Goal: Task Accomplishment & Management: Complete application form

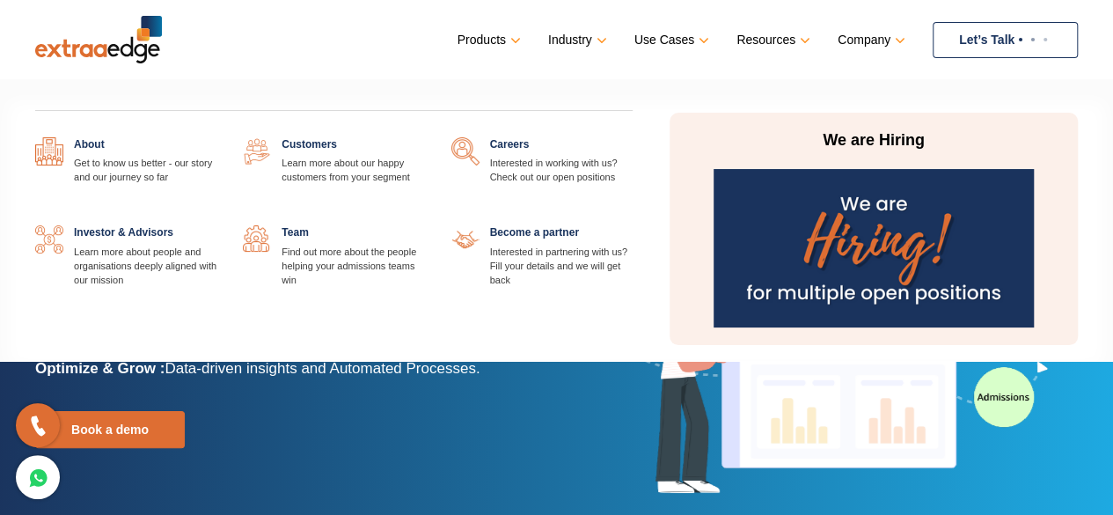
click at [632, 137] on link at bounding box center [632, 137] width 0 height 0
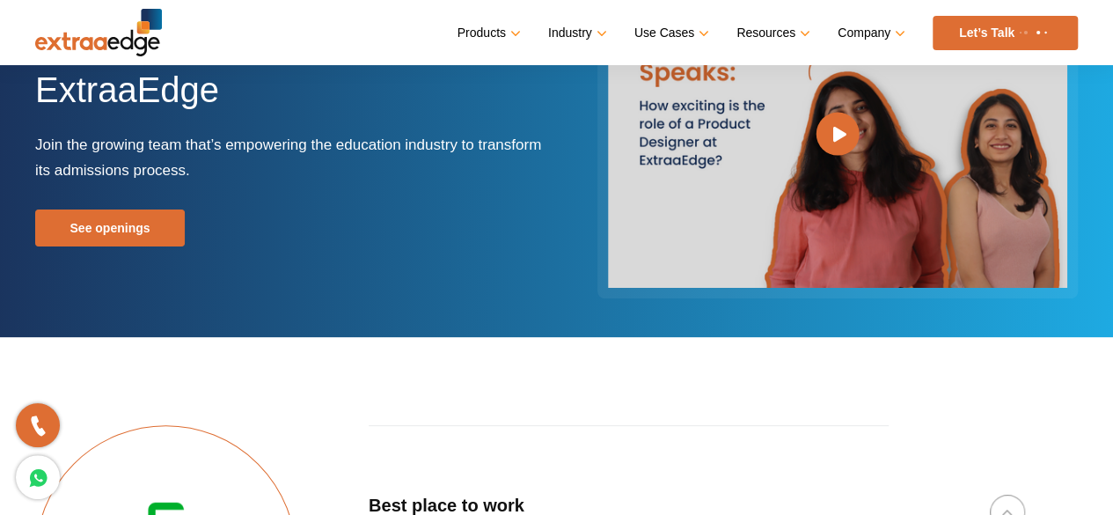
scroll to position [120, 0]
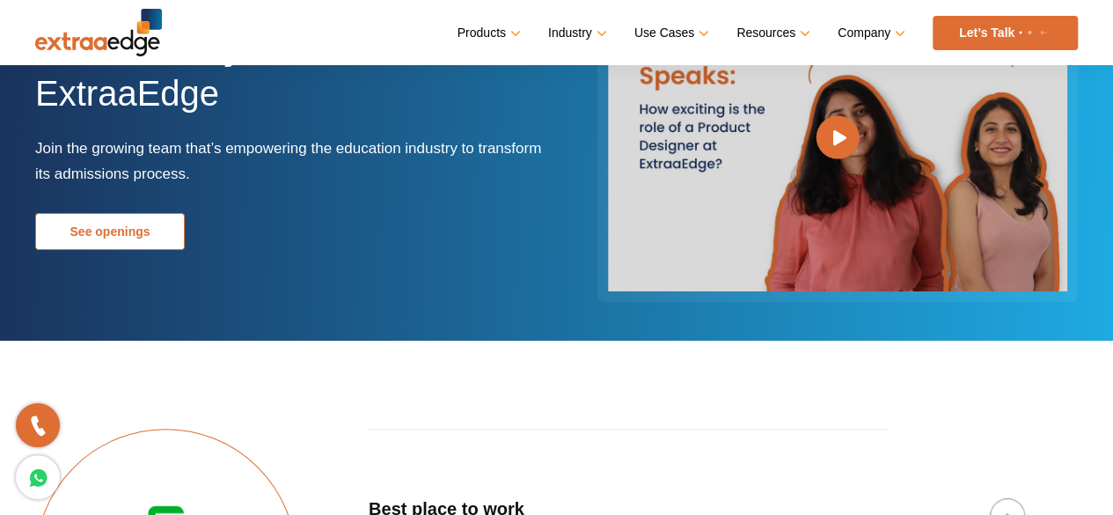
click at [160, 237] on link "See openings" at bounding box center [110, 231] width 150 height 37
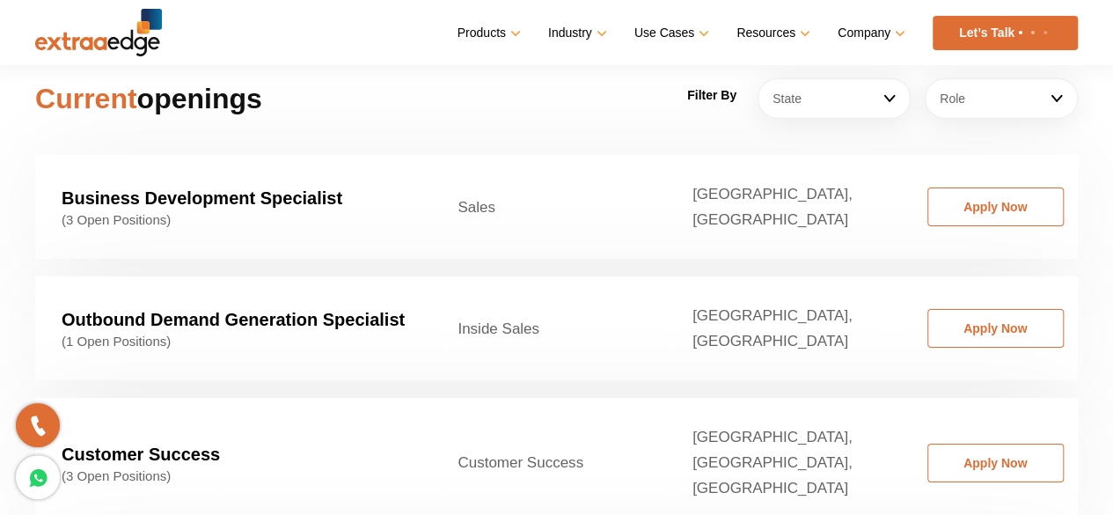
scroll to position [2739, 0]
drag, startPoint x: 544, startPoint y: 181, endPoint x: 437, endPoint y: 175, distance: 106.6
click at [437, 175] on td "Sales" at bounding box center [548, 206] width 235 height 104
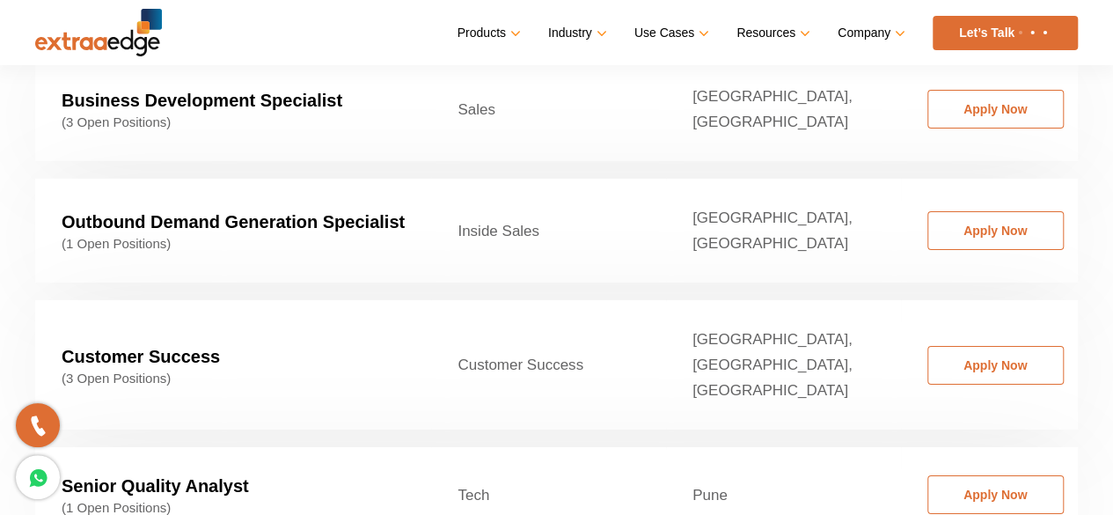
scroll to position [2837, 0]
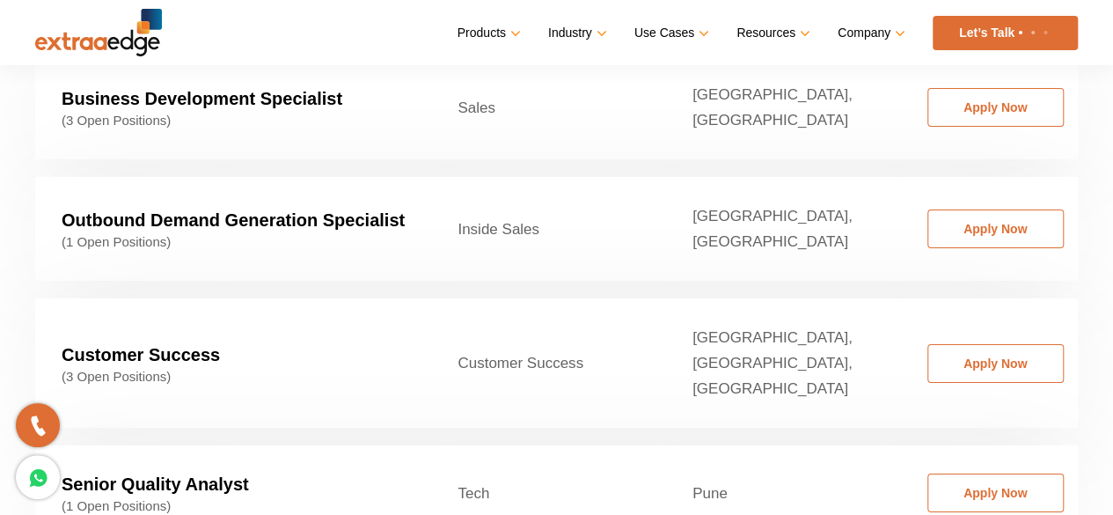
drag, startPoint x: 475, startPoint y: 312, endPoint x: 616, endPoint y: 330, distance: 141.8
click at [616, 330] on td "Customer Success" at bounding box center [548, 362] width 235 height 129
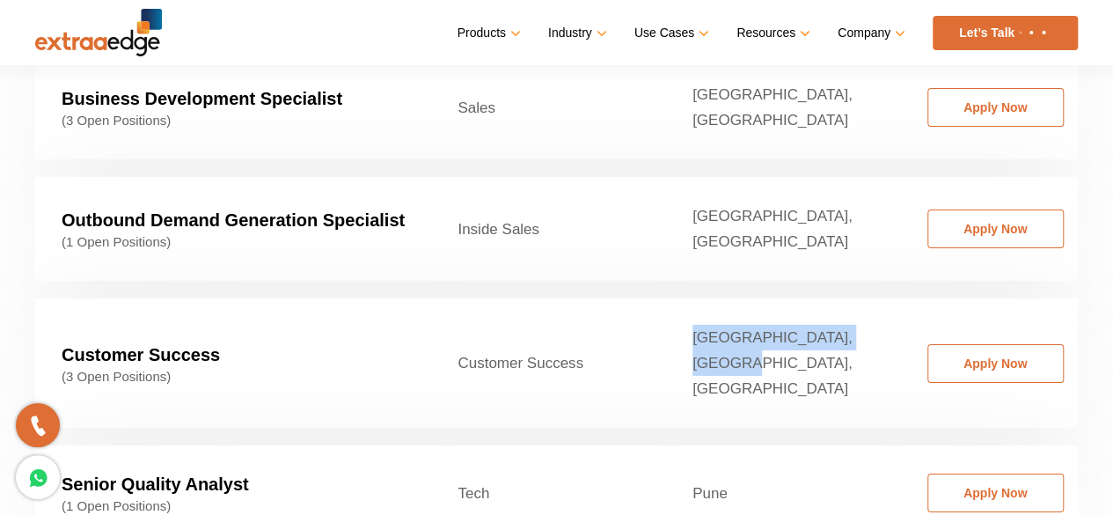
drag, startPoint x: 676, startPoint y: 295, endPoint x: 763, endPoint y: 330, distance: 93.9
click at [763, 330] on td "[GEOGRAPHIC_DATA], [GEOGRAPHIC_DATA], [GEOGRAPHIC_DATA]" at bounding box center [783, 362] width 235 height 129
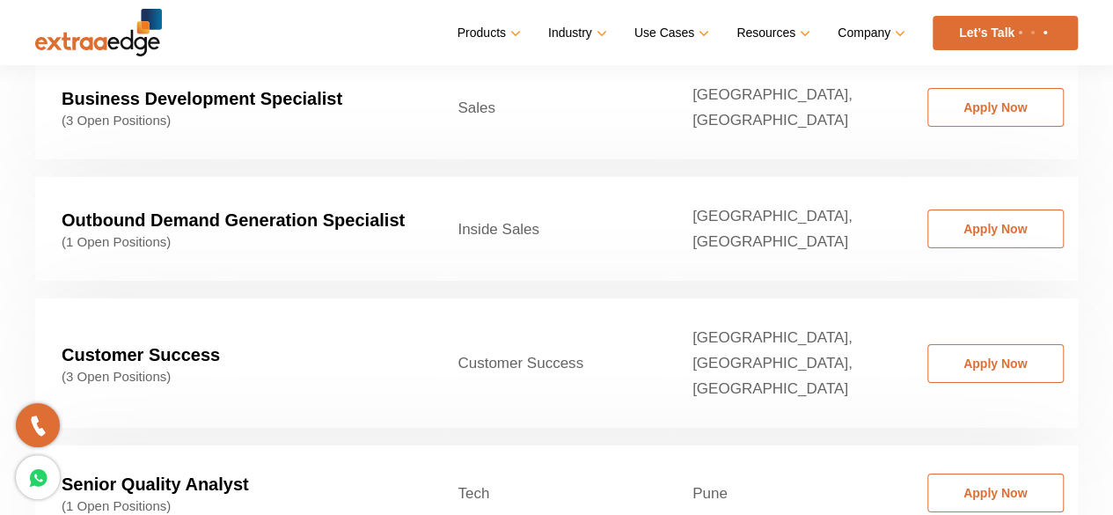
click at [98, 345] on strong "Customer Success" at bounding box center [141, 354] width 158 height 19
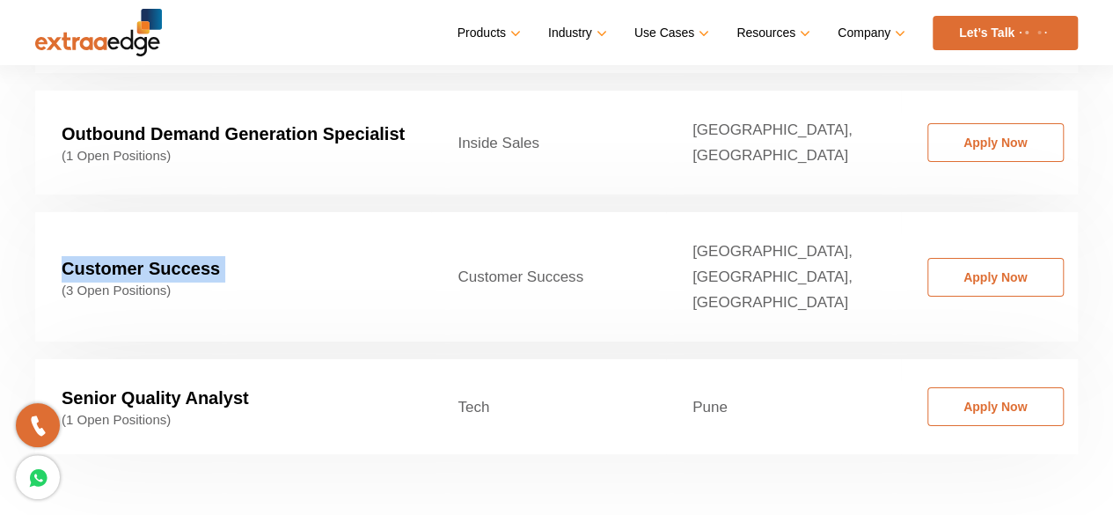
scroll to position [2921, 0]
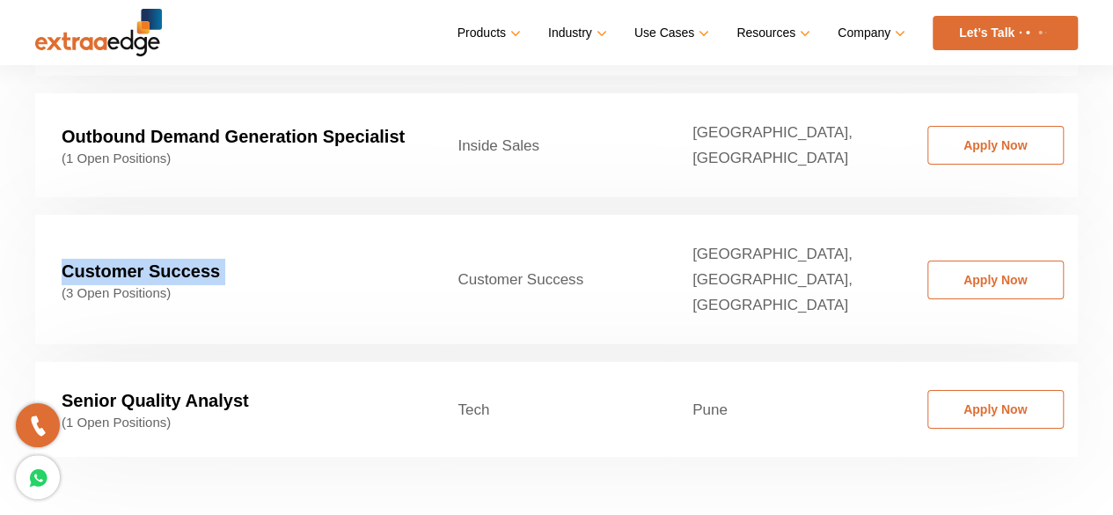
drag, startPoint x: 69, startPoint y: 321, endPoint x: 350, endPoint y: 350, distance: 282.1
click at [350, 361] on td "Senior Quality Analyst (1 Open Positions)" at bounding box center [233, 408] width 396 height 95
click at [350, 414] on span "(1 Open Positions)" at bounding box center [233, 422] width 343 height 16
drag, startPoint x: 350, startPoint y: 350, endPoint x: 123, endPoint y: 324, distance: 228.4
click at [123, 361] on td "Senior Quality Analyst (1 Open Positions)" at bounding box center [233, 408] width 396 height 95
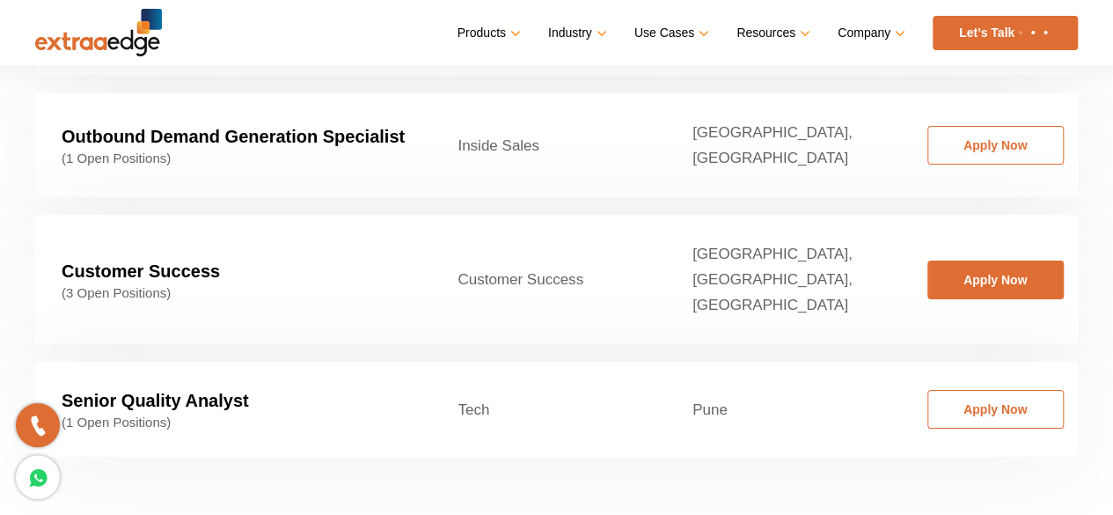
click at [1017, 260] on link "Apply Now" at bounding box center [995, 279] width 136 height 39
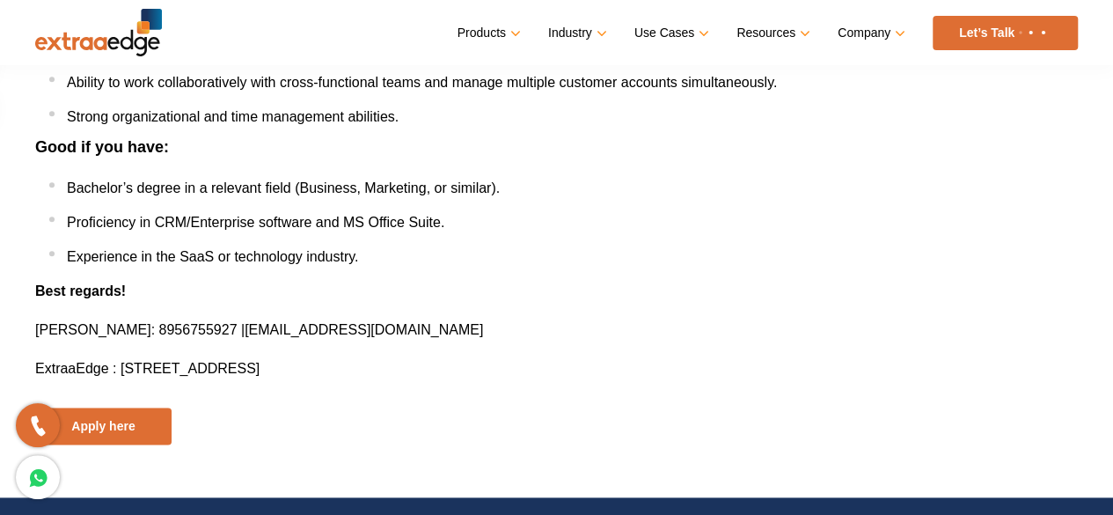
scroll to position [992, 0]
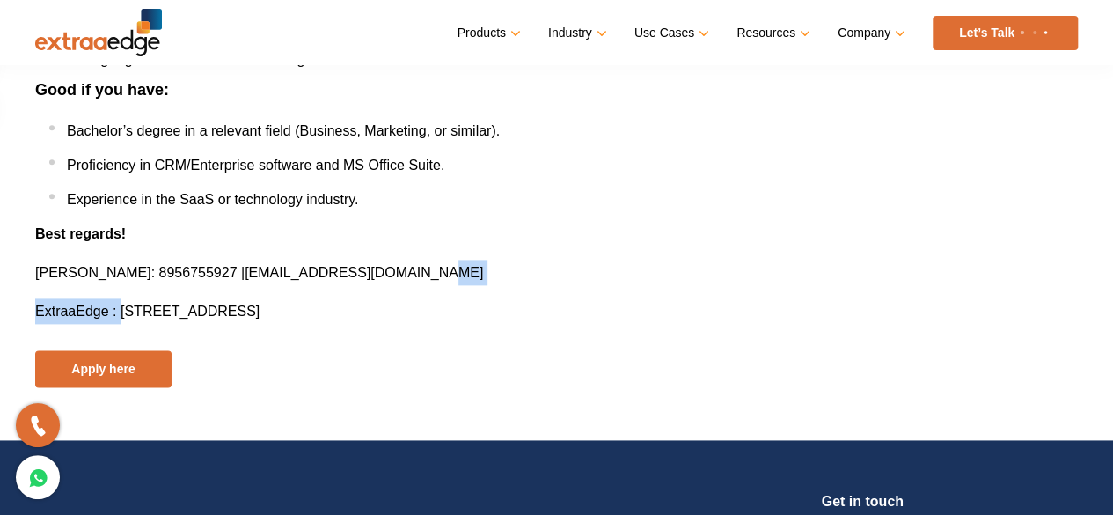
drag, startPoint x: 124, startPoint y: 312, endPoint x: 763, endPoint y: 283, distance: 640.1
click at [765, 303] on p "ExtraaEdge : Office No. 201,2nd Floor,Tech Summit, Plot No. 110, Priyanka Park,…" at bounding box center [556, 311] width 1042 height 26
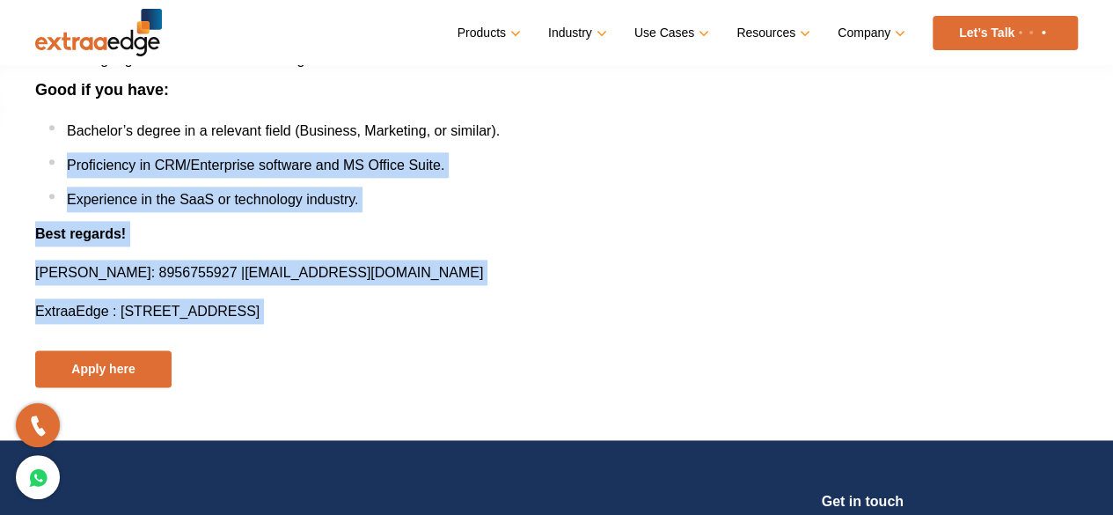
drag, startPoint x: 765, startPoint y: 303, endPoint x: 18, endPoint y: 144, distance: 764.4
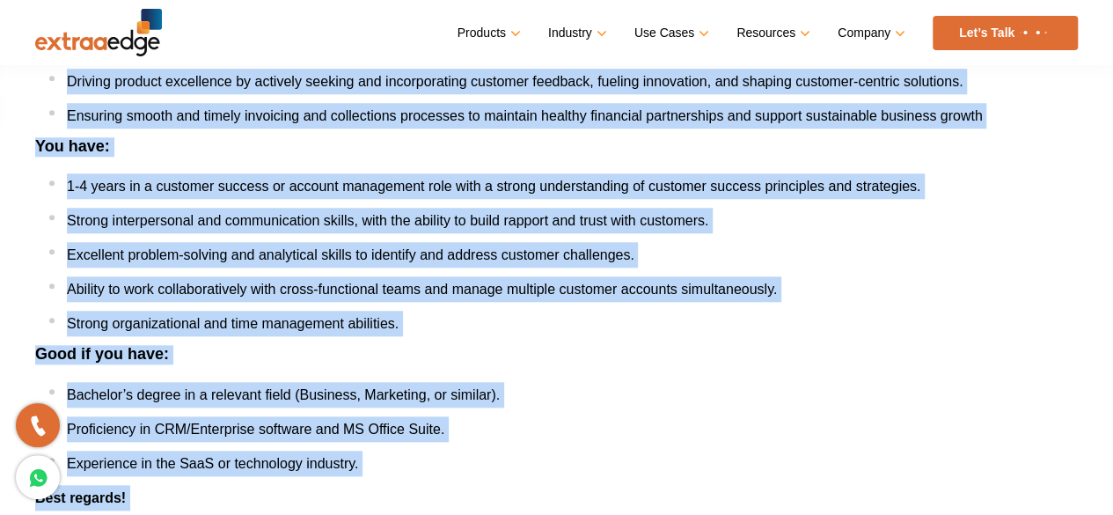
scroll to position [969, 0]
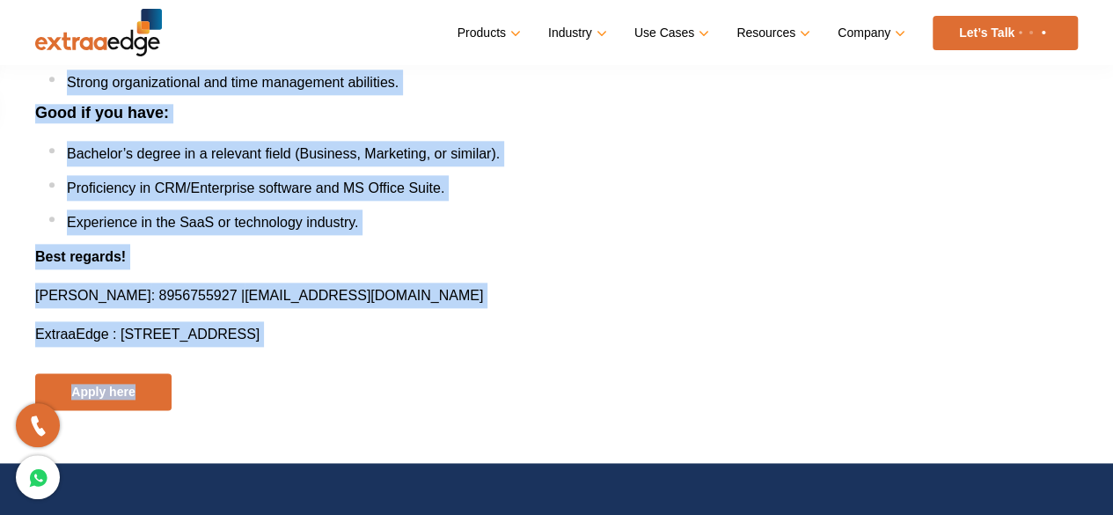
drag, startPoint x: 26, startPoint y: 208, endPoint x: 806, endPoint y: 339, distance: 790.2
click at [806, 339] on p "ExtraaEdge : Office No. 201,2nd Floor,Tech Summit, Plot No. 110, Priyanka Park,…" at bounding box center [556, 334] width 1042 height 26
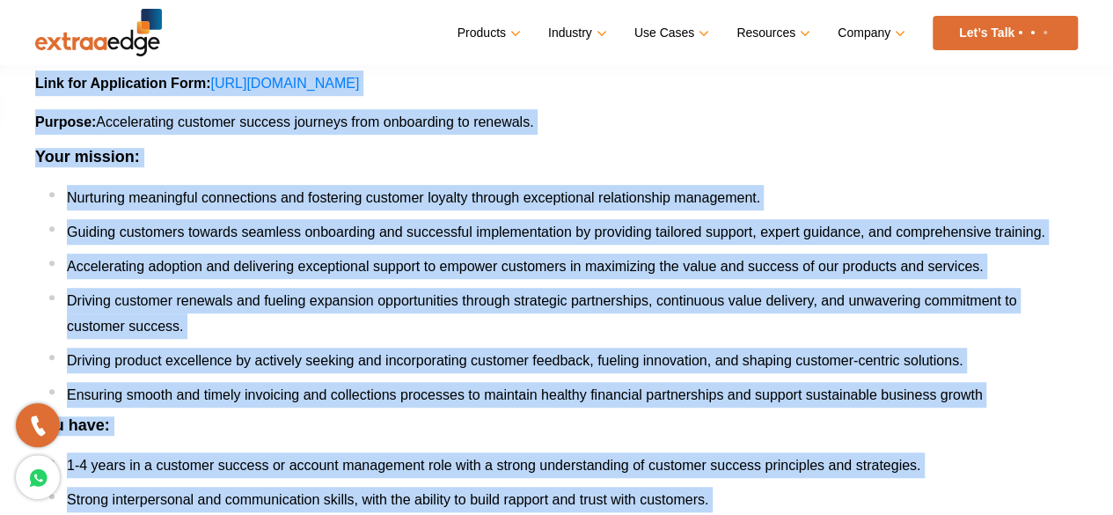
scroll to position [0, 0]
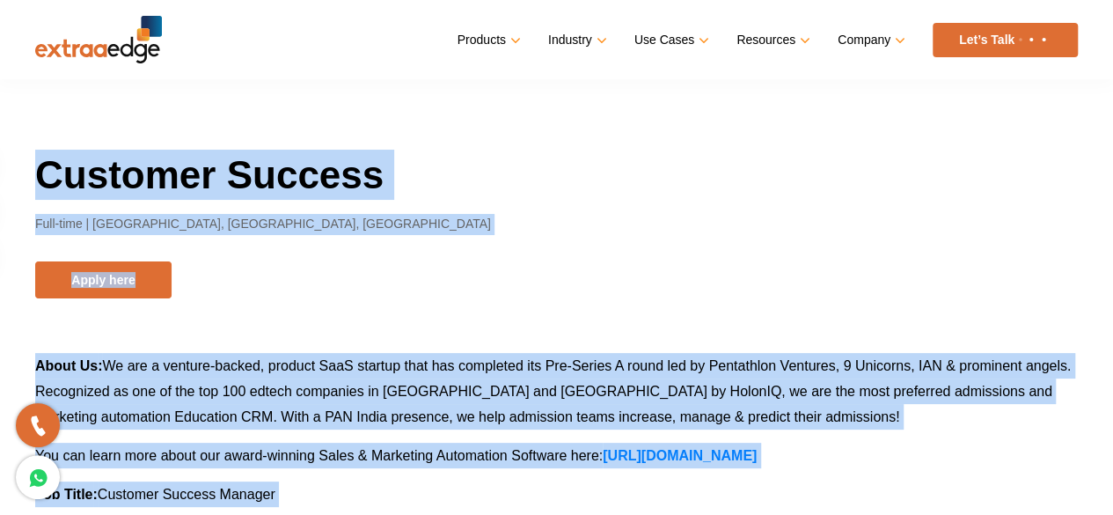
drag, startPoint x: 806, startPoint y: 339, endPoint x: 0, endPoint y: 145, distance: 828.8
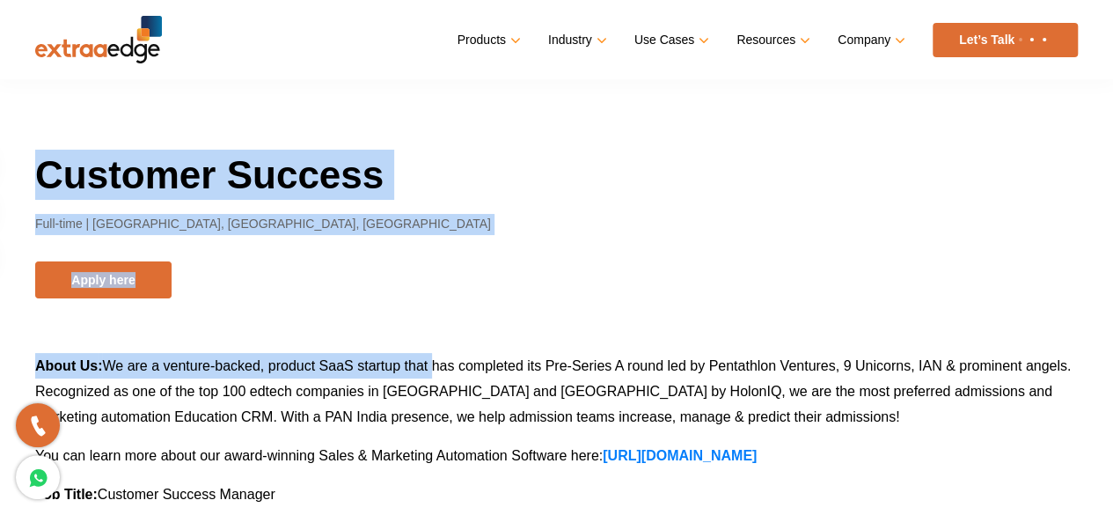
drag, startPoint x: 0, startPoint y: 145, endPoint x: 413, endPoint y: 329, distance: 452.4
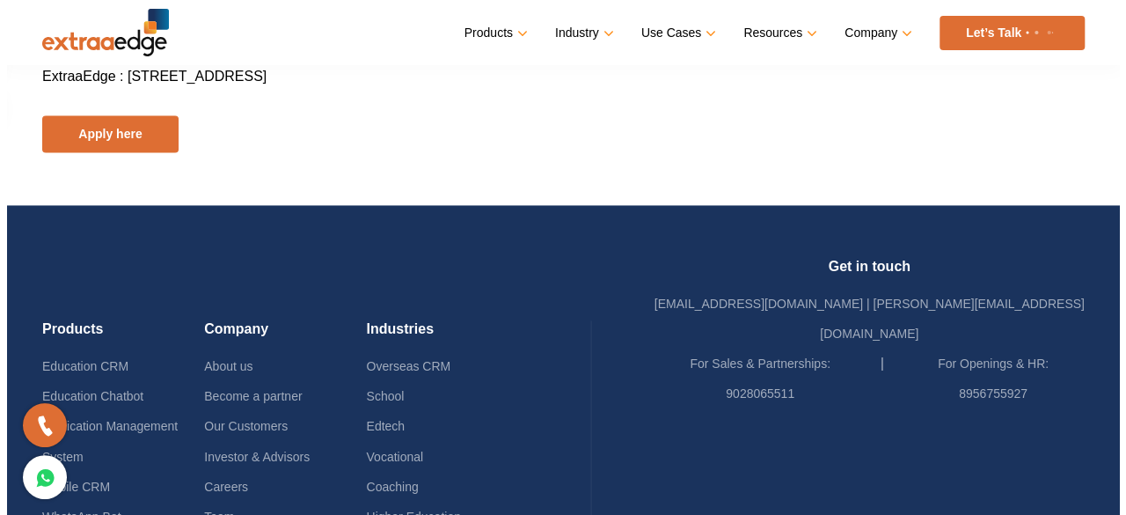
scroll to position [1228, 0]
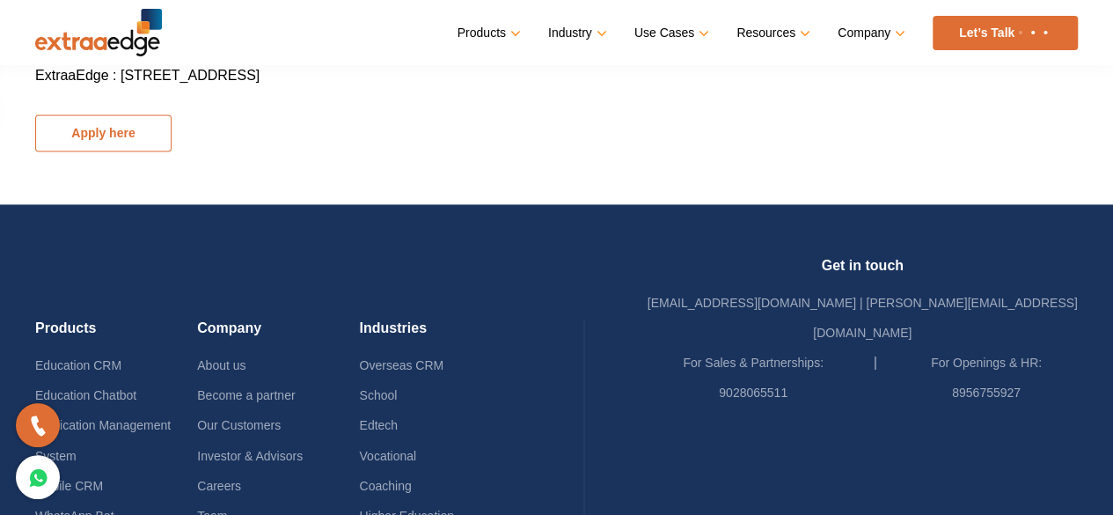
click at [77, 133] on button "Apply here" at bounding box center [103, 132] width 136 height 37
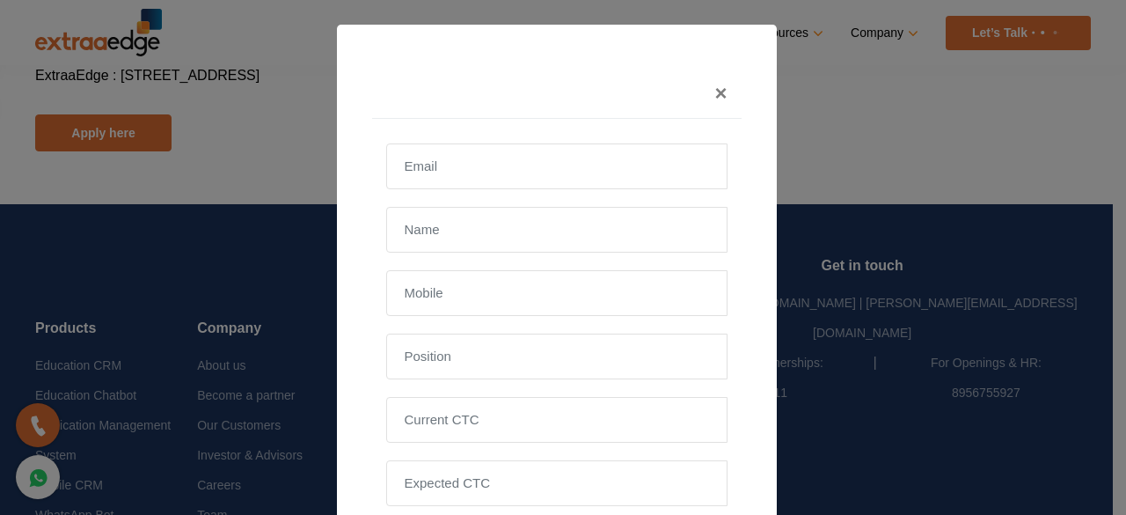
scroll to position [234, 0]
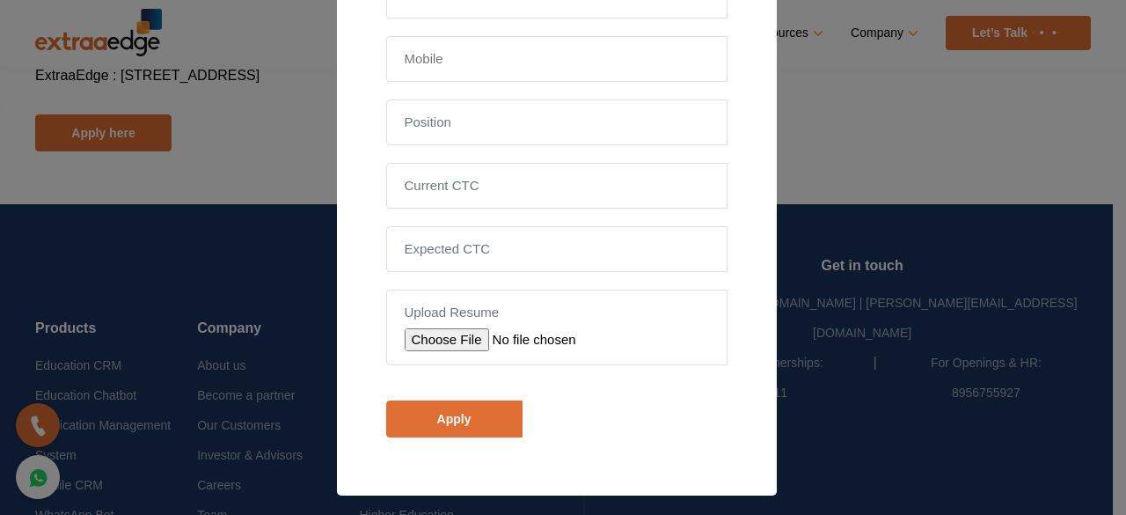
click at [215, 136] on div "× Upload Resume Customer Success Apply Close" at bounding box center [563, 257] width 1126 height 515
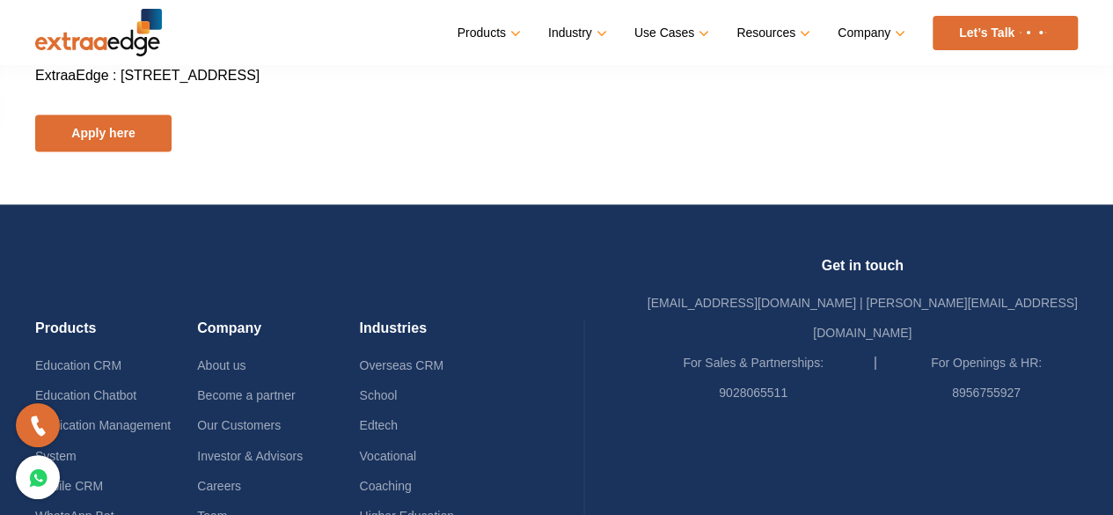
drag, startPoint x: 40, startPoint y: 83, endPoint x: 371, endPoint y: 76, distance: 331.7
click at [371, 76] on p "ExtraaEdge : Office No. 201,2nd Floor,Tech Summit, Plot No. 110, Priyanka Park,…" at bounding box center [556, 75] width 1042 height 26
click at [259, 76] on span "ExtraaEdge : Office No. 201,2nd Floor,Tech Summit, Plot No. 110, Priyanka Park,…" at bounding box center [147, 75] width 224 height 15
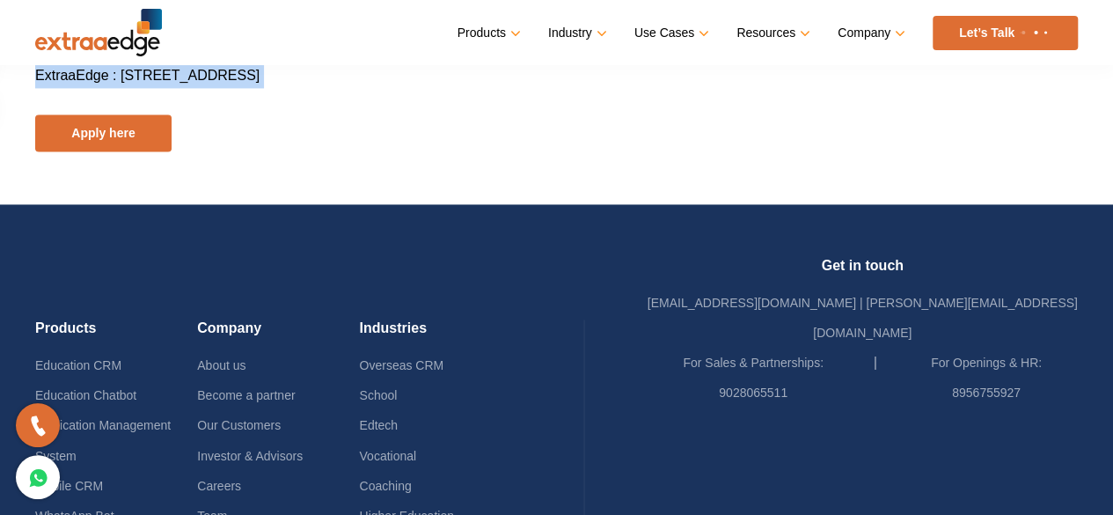
click at [259, 76] on span "ExtraaEdge : Office No. 201,2nd Floor,Tech Summit, Plot No. 110, Priyanka Park,…" at bounding box center [147, 75] width 224 height 15
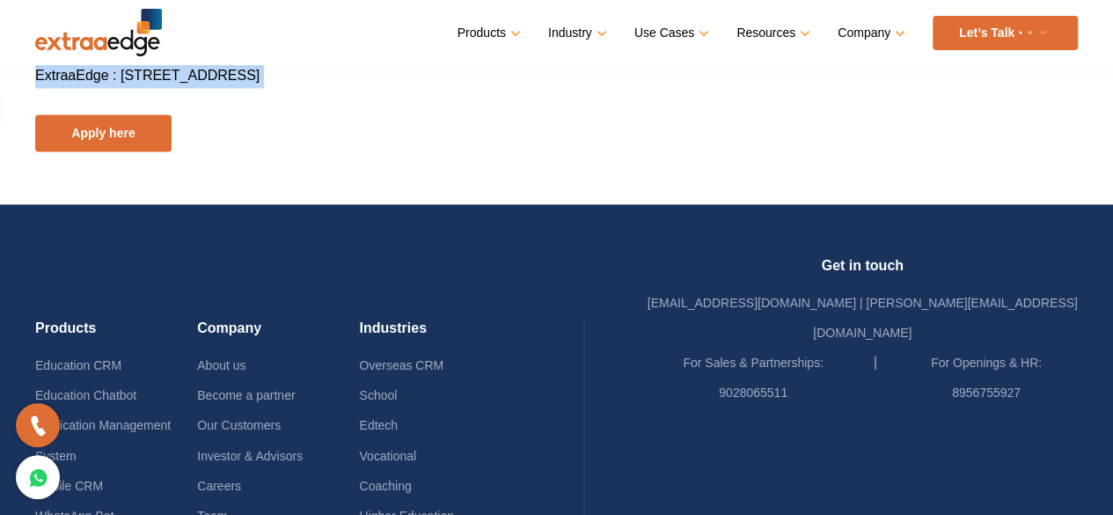
click at [259, 76] on span "ExtraaEdge : Office No. 201,2nd Floor,Tech Summit, Plot No. 110, Priyanka Park,…" at bounding box center [147, 75] width 224 height 15
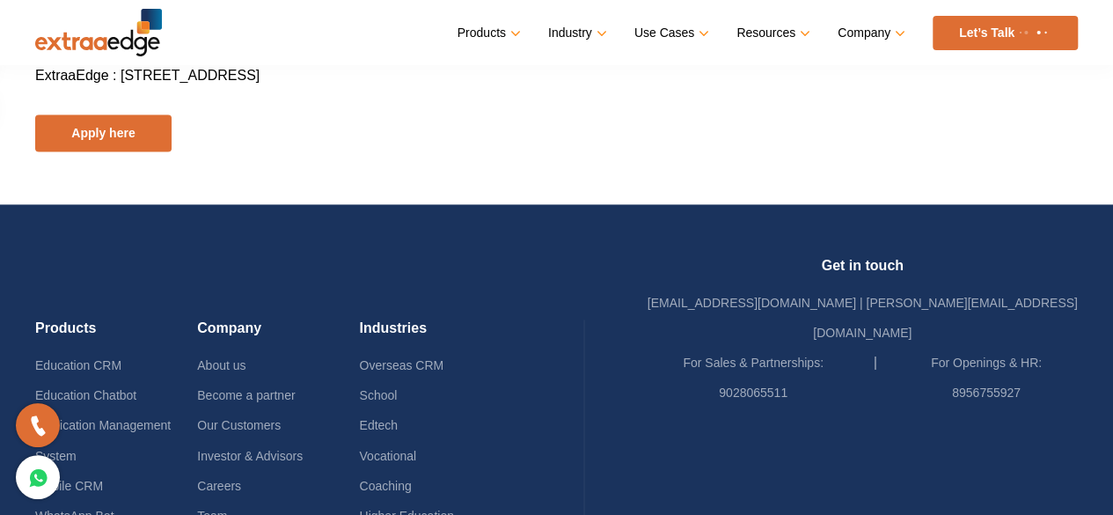
click at [259, 76] on span "ExtraaEdge : Office No. 201,2nd Floor,Tech Summit, Plot No. 110, Priyanka Park,…" at bounding box center [147, 75] width 224 height 15
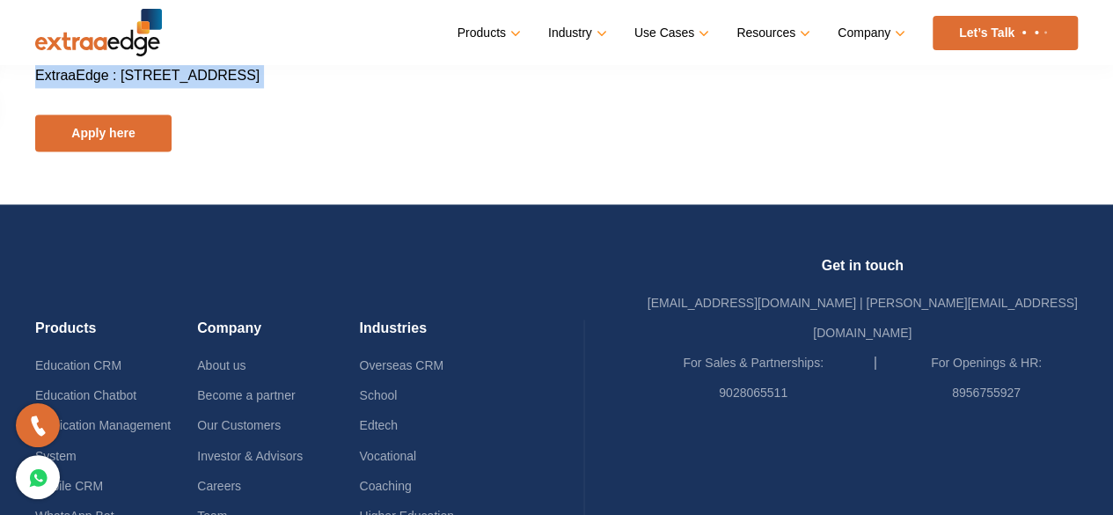
click at [259, 76] on span "ExtraaEdge : Office No. 201,2nd Floor,Tech Summit, Plot No. 110, Priyanka Park,…" at bounding box center [147, 75] width 224 height 15
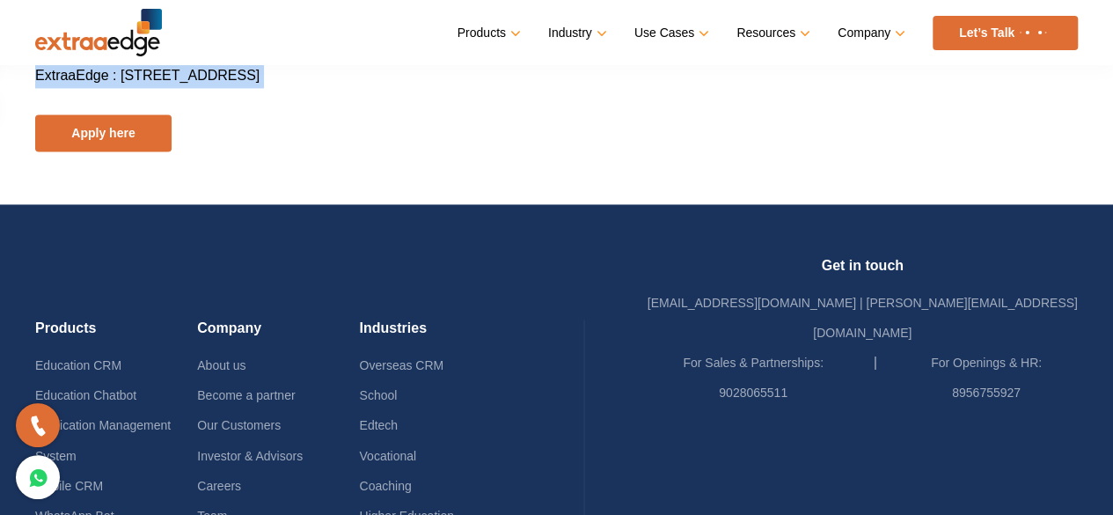
click at [259, 76] on span "ExtraaEdge : Office No. 201,2nd Floor,Tech Summit, Plot No. 110, Priyanka Park,…" at bounding box center [147, 75] width 224 height 15
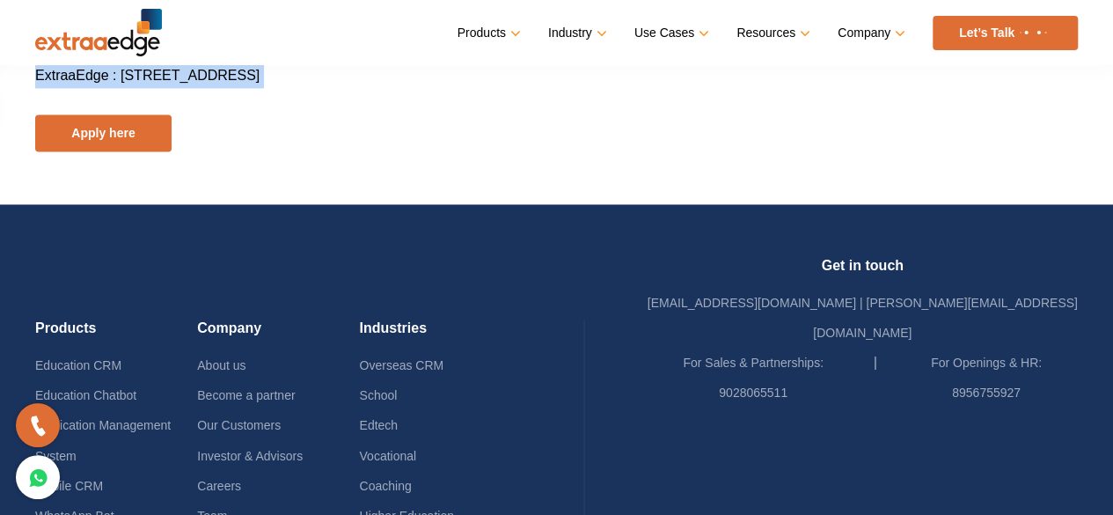
click at [259, 76] on span "ExtraaEdge : Office No. 201,2nd Floor,Tech Summit, Plot No. 110, Priyanka Park,…" at bounding box center [147, 75] width 224 height 15
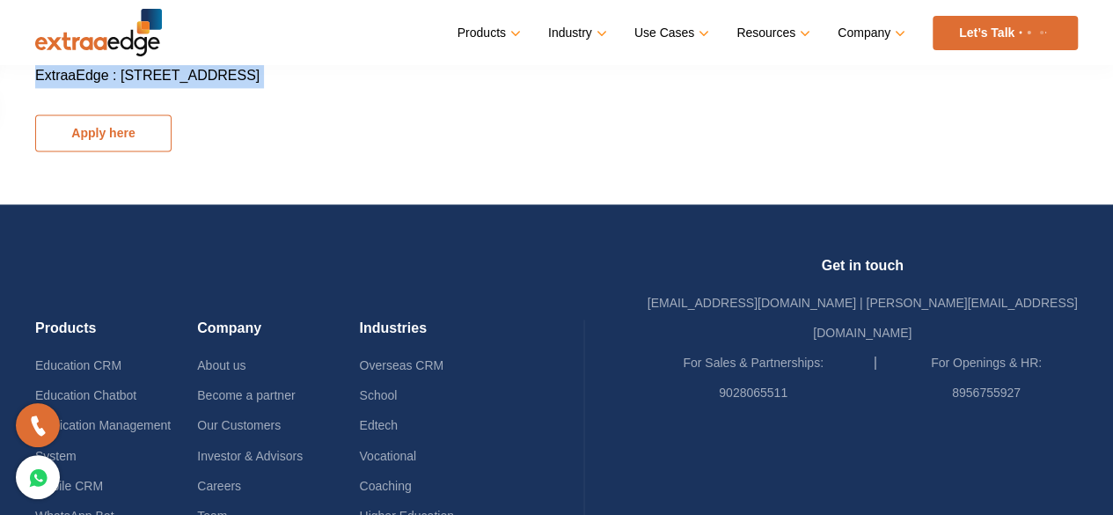
click at [86, 128] on button "Apply here" at bounding box center [103, 132] width 136 height 37
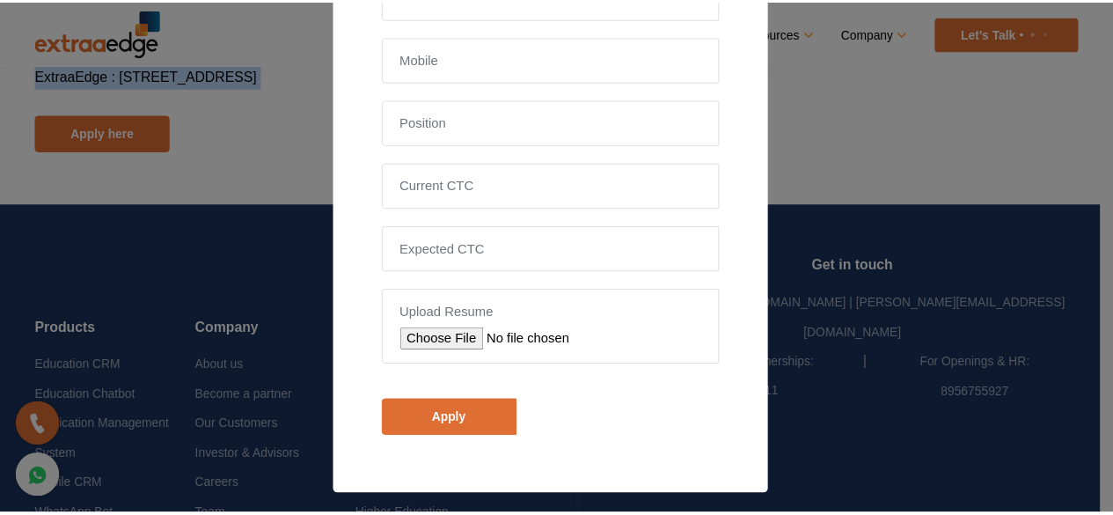
scroll to position [0, 0]
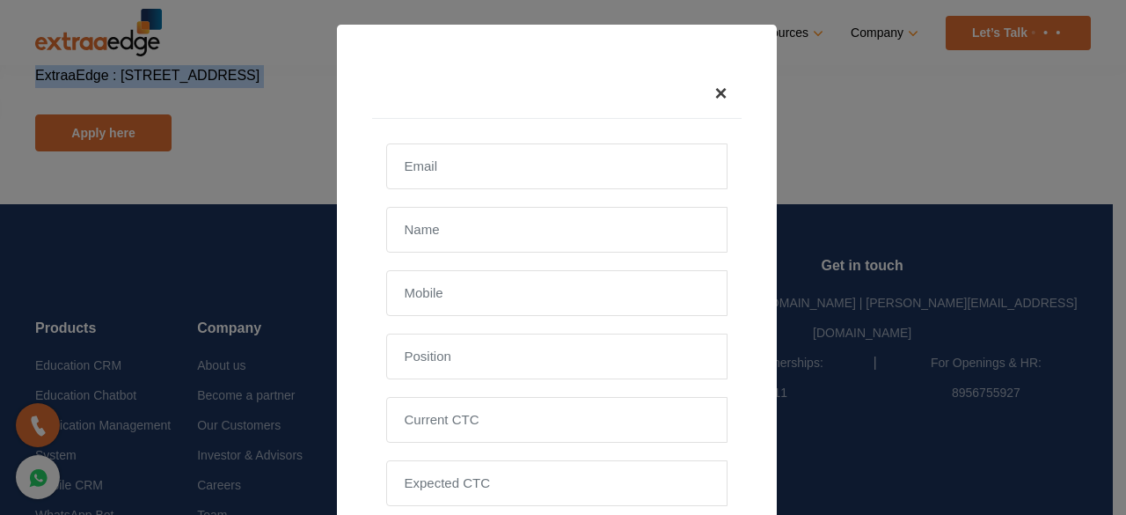
click at [716, 88] on span "×" at bounding box center [720, 93] width 12 height 24
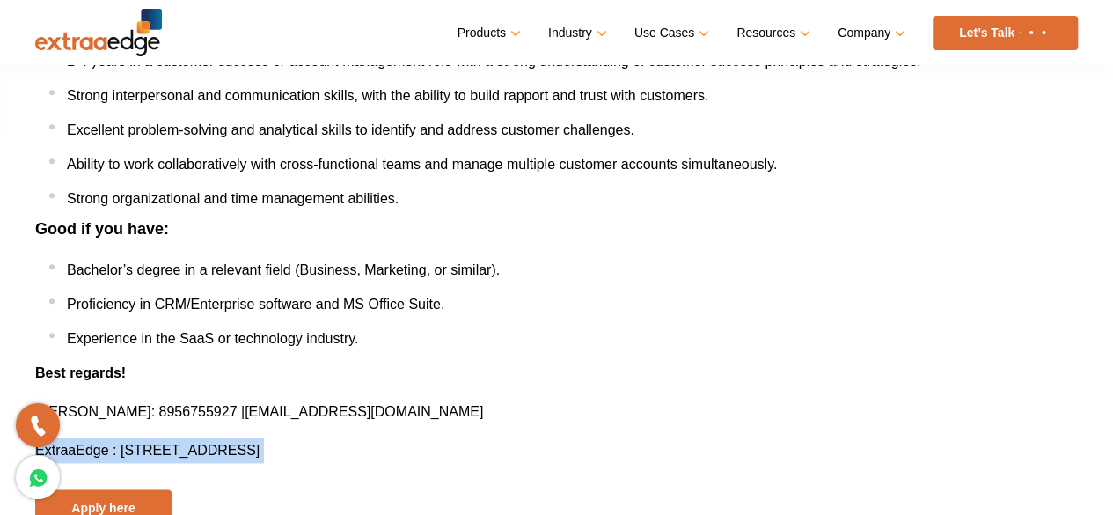
scroll to position [851, 0]
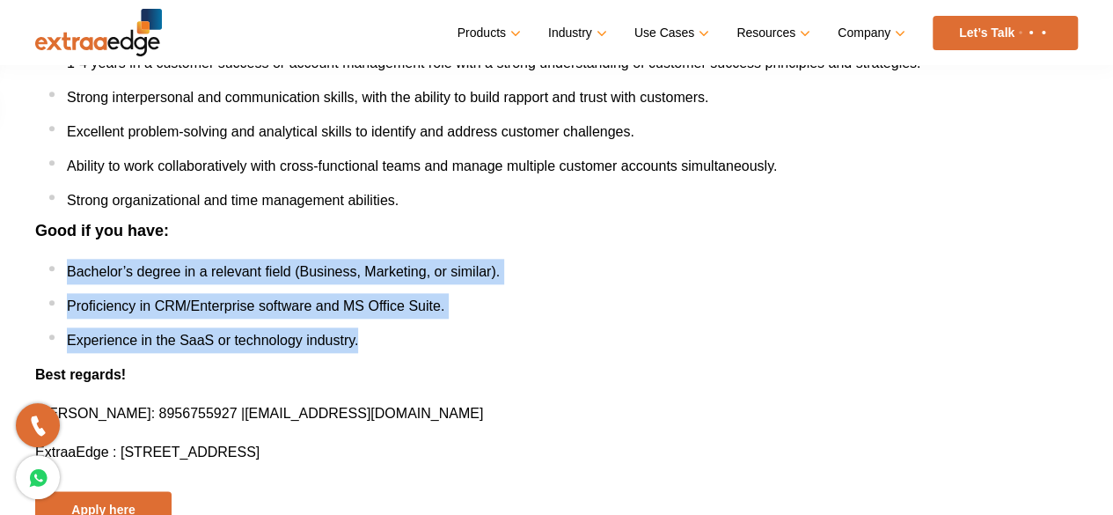
drag, startPoint x: 69, startPoint y: 261, endPoint x: 361, endPoint y: 344, distance: 303.5
click at [361, 344] on ul "Bachelor’s degree in a relevant field (Business, Marketing, or similar). Profic…" at bounding box center [563, 306] width 1028 height 94
click at [361, 344] on li "Experience in the SaaS or technology industry." at bounding box center [563, 340] width 1028 height 26
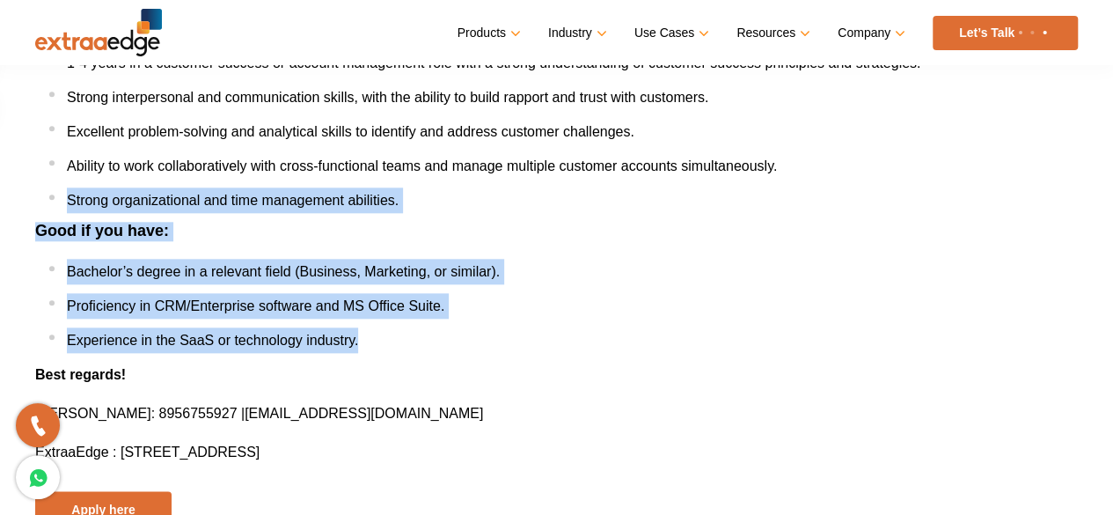
drag, startPoint x: 361, startPoint y: 344, endPoint x: 12, endPoint y: 207, distance: 375.2
click at [171, 298] on span "Proficiency in CRM/Enterprise software and MS Office Suite." at bounding box center [255, 305] width 377 height 15
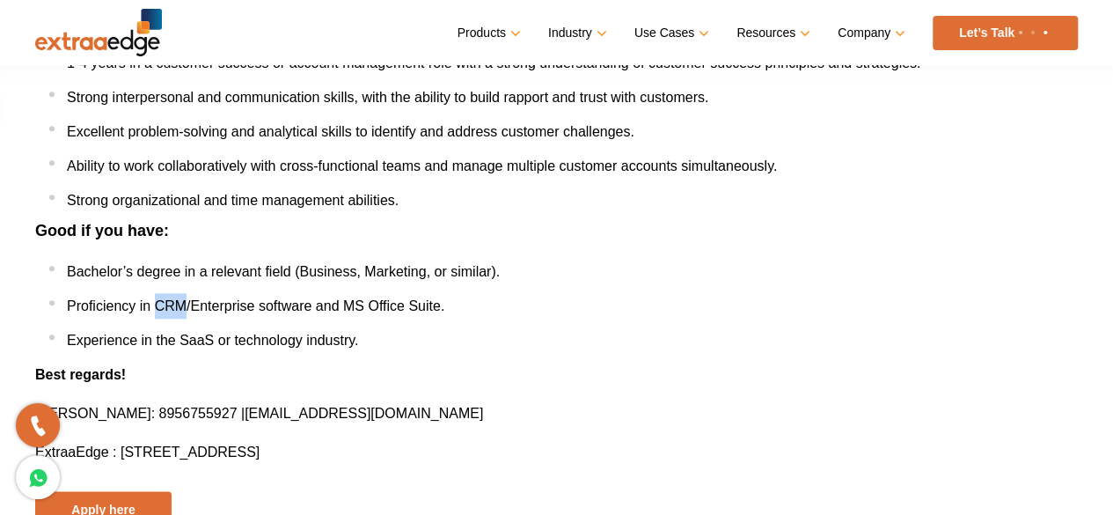
click at [171, 298] on span "Proficiency in CRM/Enterprise software and MS Office Suite." at bounding box center [255, 305] width 377 height 15
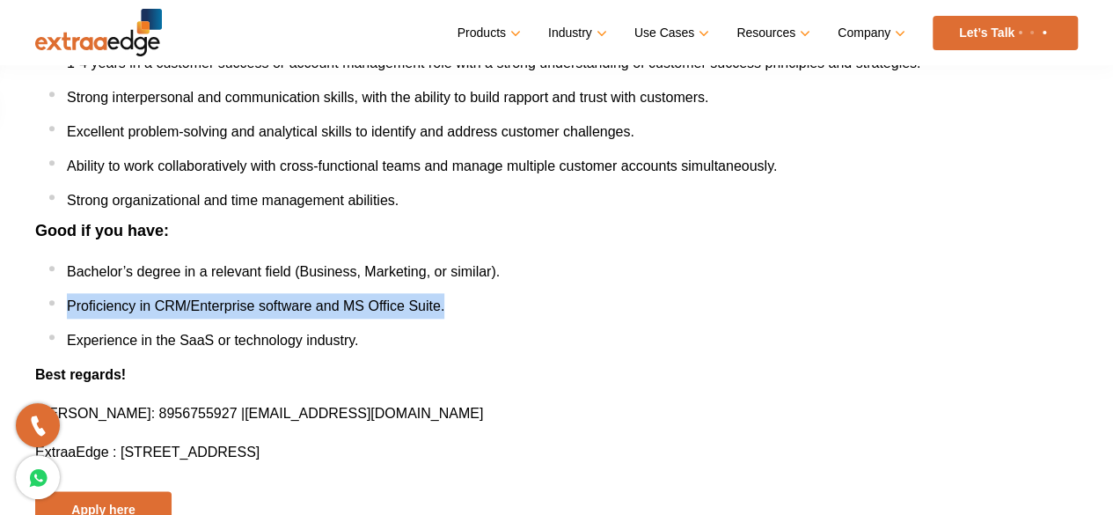
click at [171, 298] on span "Proficiency in CRM/Enterprise software and MS Office Suite." at bounding box center [255, 305] width 377 height 15
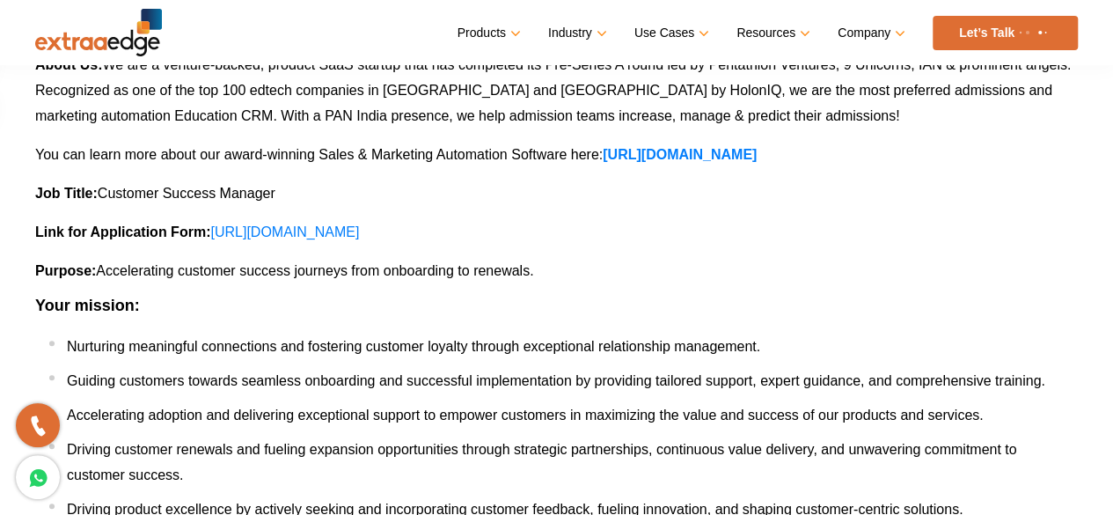
scroll to position [298, 0]
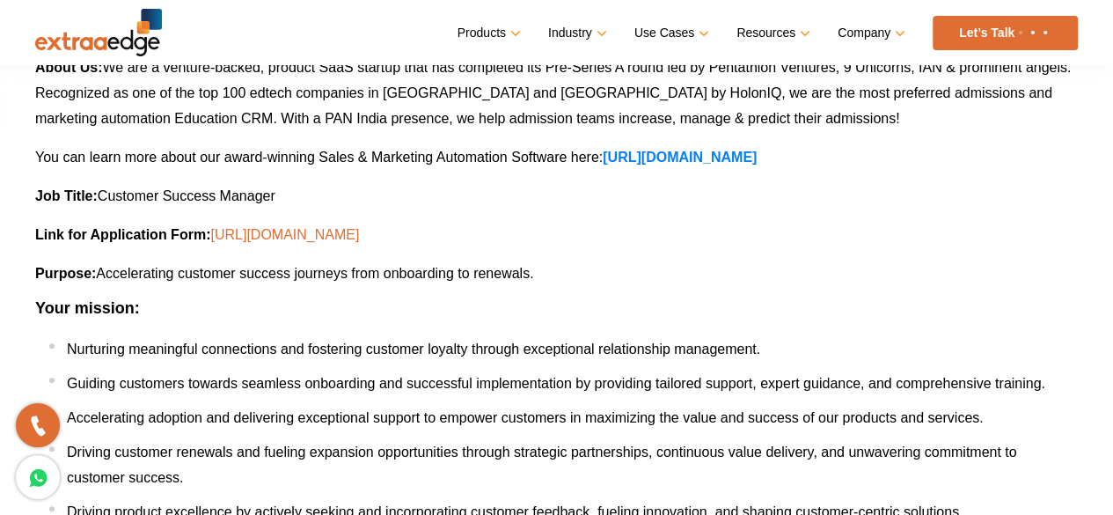
click at [281, 236] on link "https://docs.google.com/forms/d/e/1FAIpQLSeO5onSvQbGcYhgta57dgJ7jjDS3ZRyA_jFlmO…" at bounding box center [284, 234] width 149 height 15
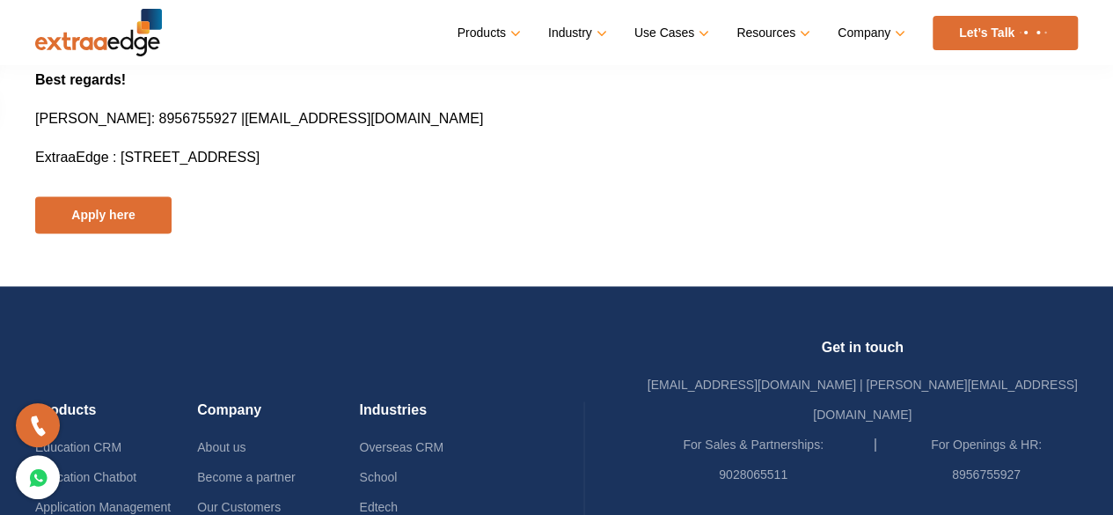
scroll to position [1091, 0]
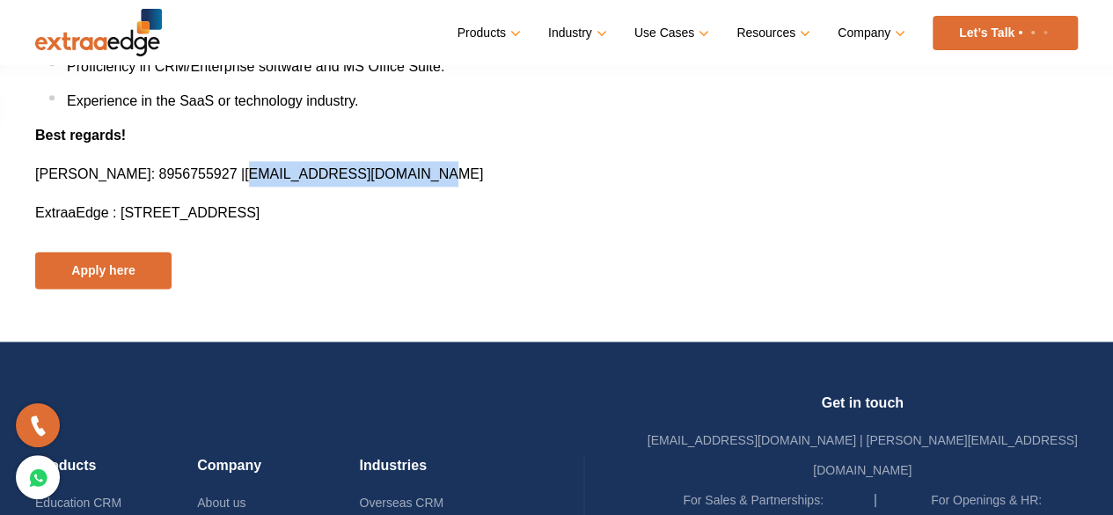
drag, startPoint x: 276, startPoint y: 173, endPoint x: 449, endPoint y: 177, distance: 173.3
click at [449, 177] on p "Dipshikha Kulshrestha : 8956755927 | hiring@theextraaedge.com" at bounding box center [556, 174] width 1042 height 26
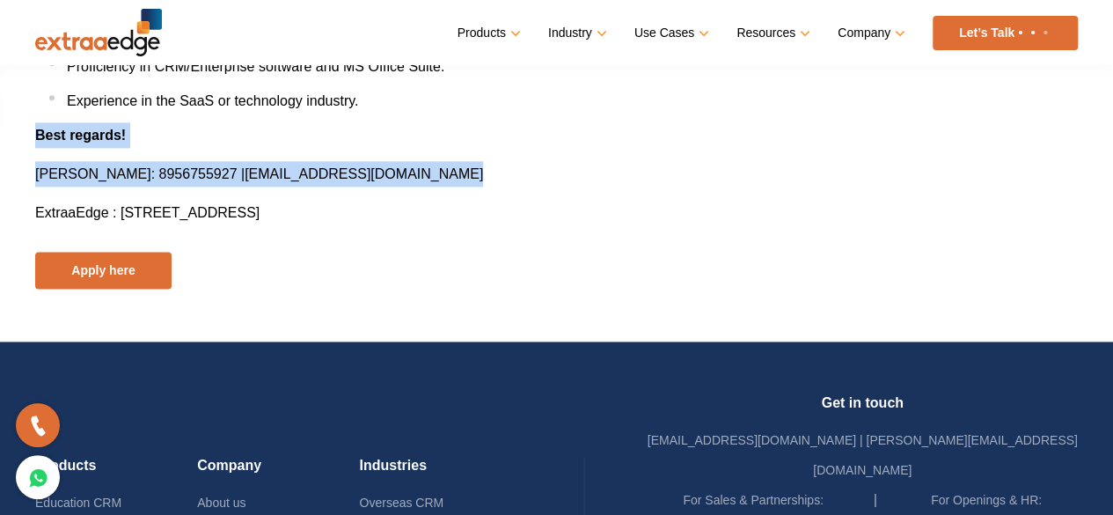
drag, startPoint x: 449, startPoint y: 177, endPoint x: 29, endPoint y: 133, distance: 422.7
drag, startPoint x: 29, startPoint y: 133, endPoint x: 783, endPoint y: 207, distance: 757.4
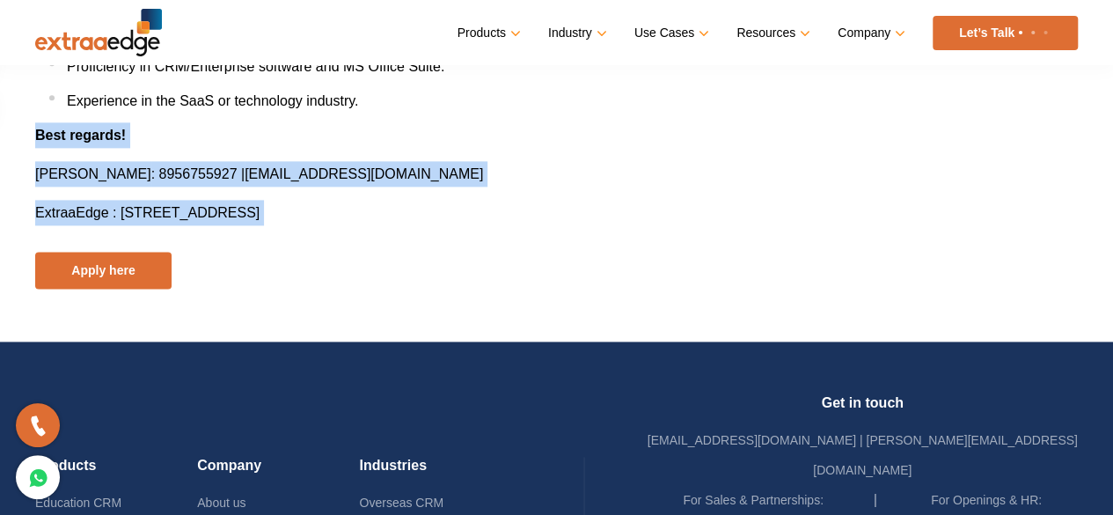
click at [783, 207] on p "ExtraaEdge : Office No. 201,2nd Floor,Tech Summit, Plot No. 110, Priyanka Park,…" at bounding box center [556, 213] width 1042 height 26
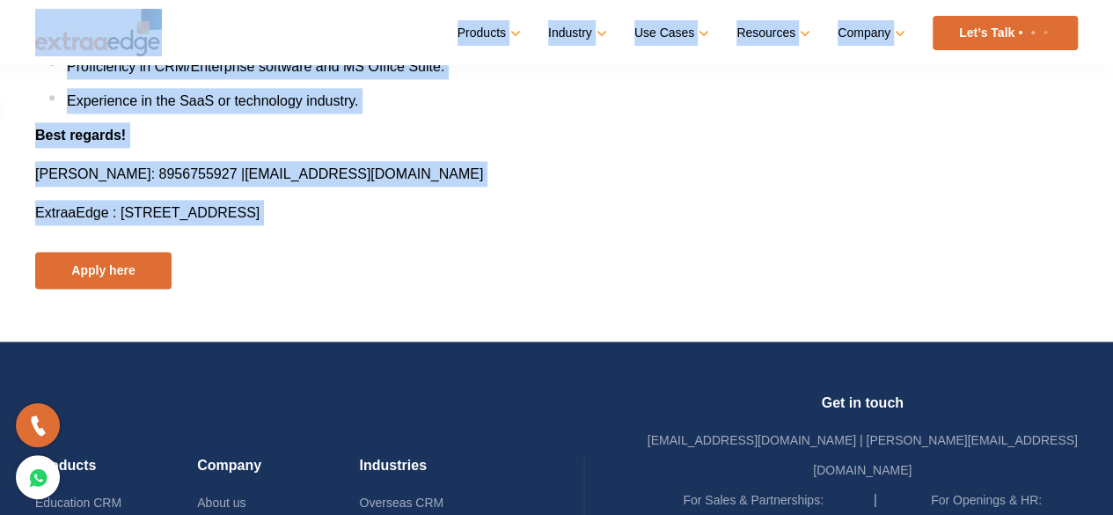
drag, startPoint x: 783, startPoint y: 207, endPoint x: 79, endPoint y: 36, distance: 724.0
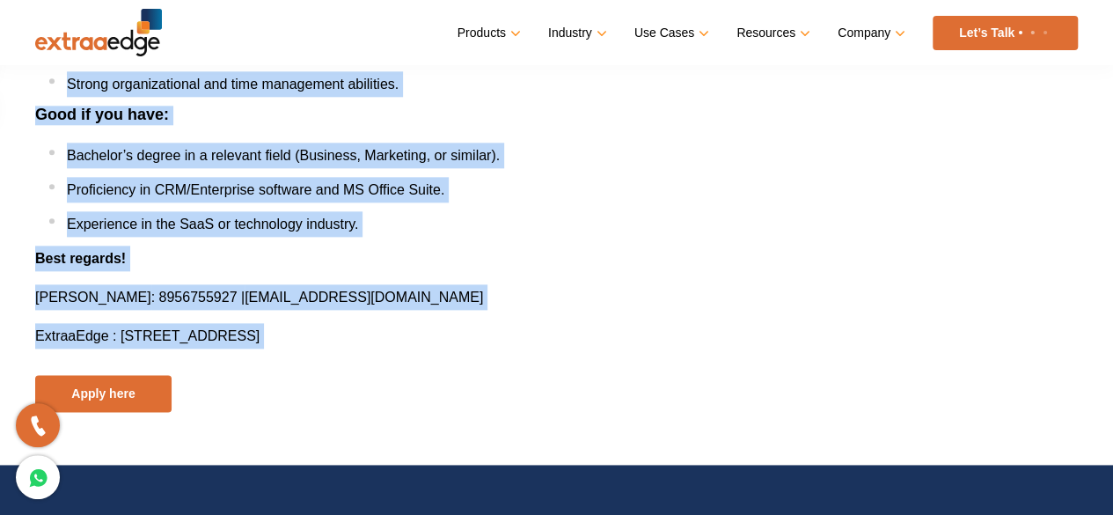
drag, startPoint x: 0, startPoint y: 108, endPoint x: 855, endPoint y: 346, distance: 887.3
click at [855, 346] on p "ExtraaEdge : Office No. 201,2nd Floor,Tech Summit, Plot No. 110, Priyanka Park,…" at bounding box center [556, 336] width 1042 height 26
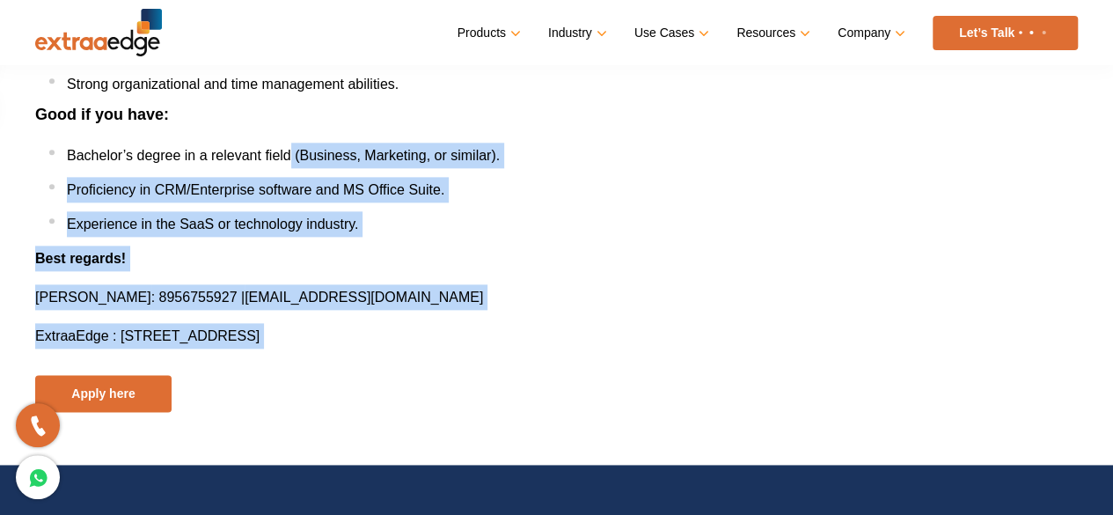
drag, startPoint x: 855, startPoint y: 346, endPoint x: 290, endPoint y: 147, distance: 598.6
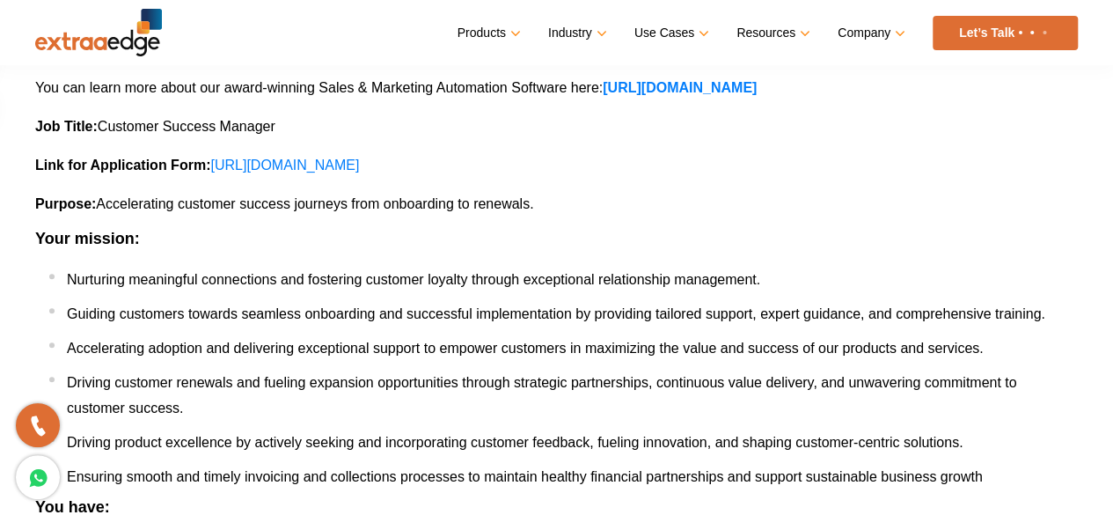
scroll to position [0, 0]
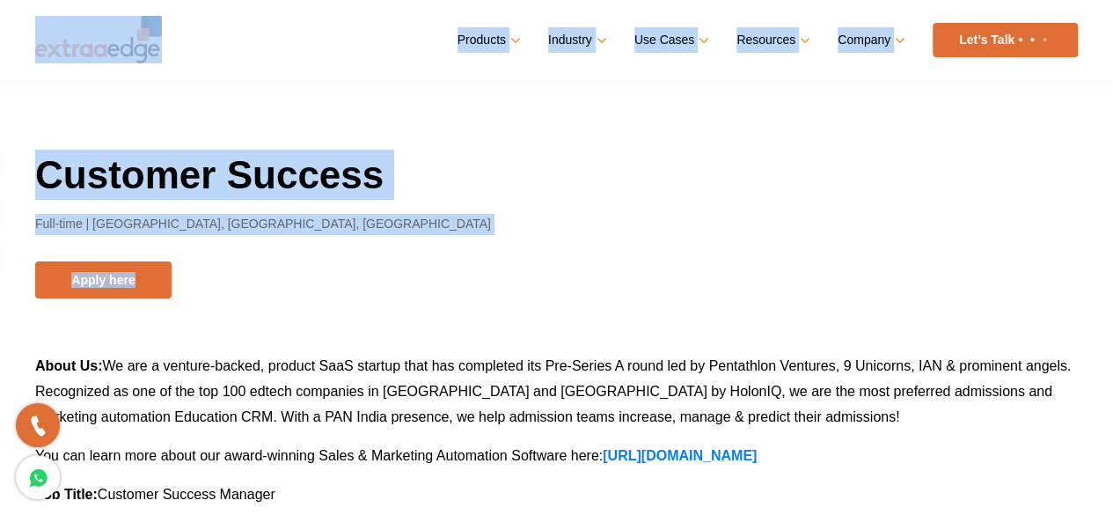
drag, startPoint x: 4, startPoint y: 16, endPoint x: 440, endPoint y: 266, distance: 503.1
